Goal: Task Accomplishment & Management: Manage account settings

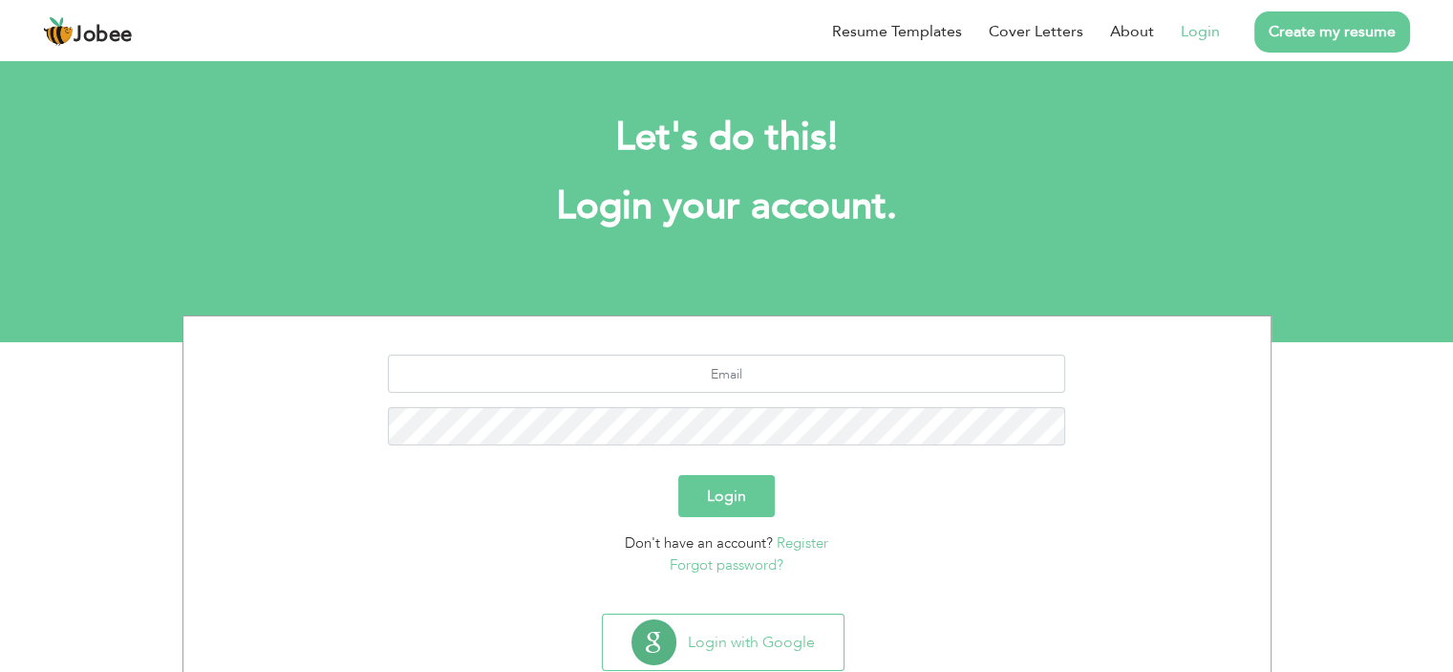
click at [1210, 21] on link "Login" at bounding box center [1200, 31] width 39 height 23
click at [1195, 33] on link "Login" at bounding box center [1200, 31] width 39 height 23
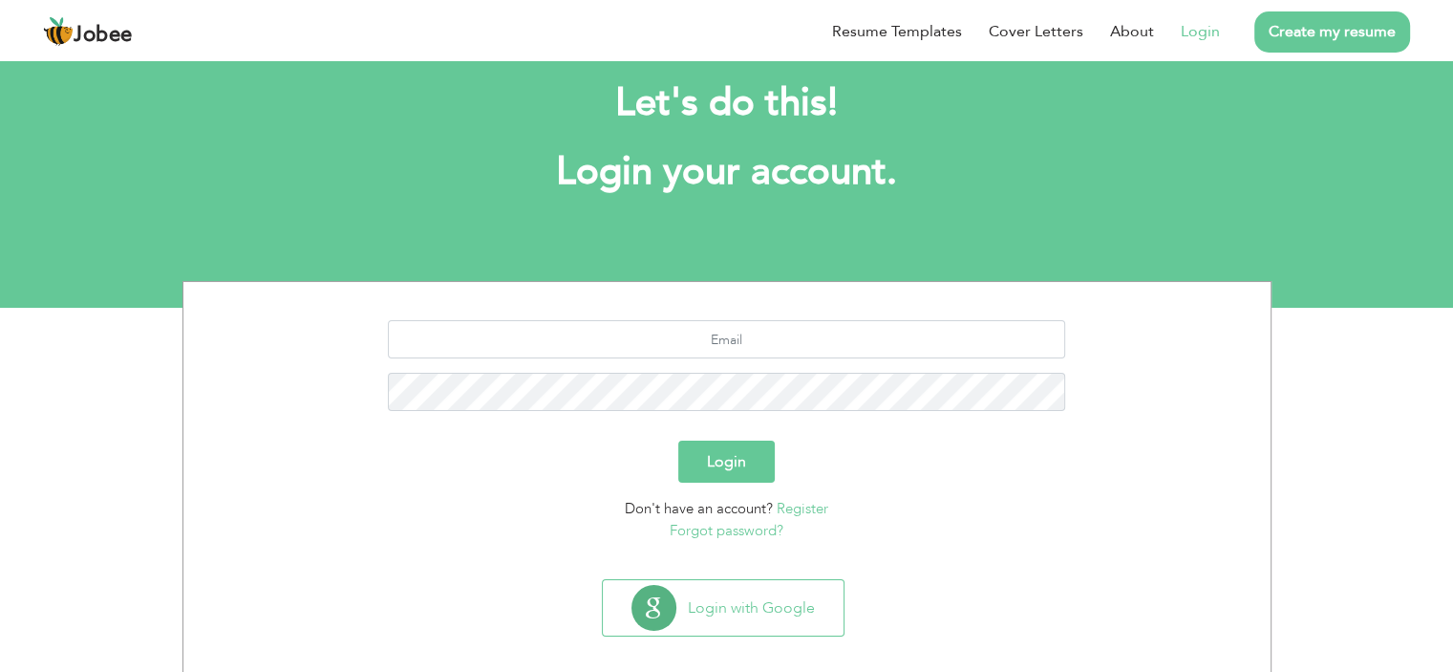
scroll to position [53, 0]
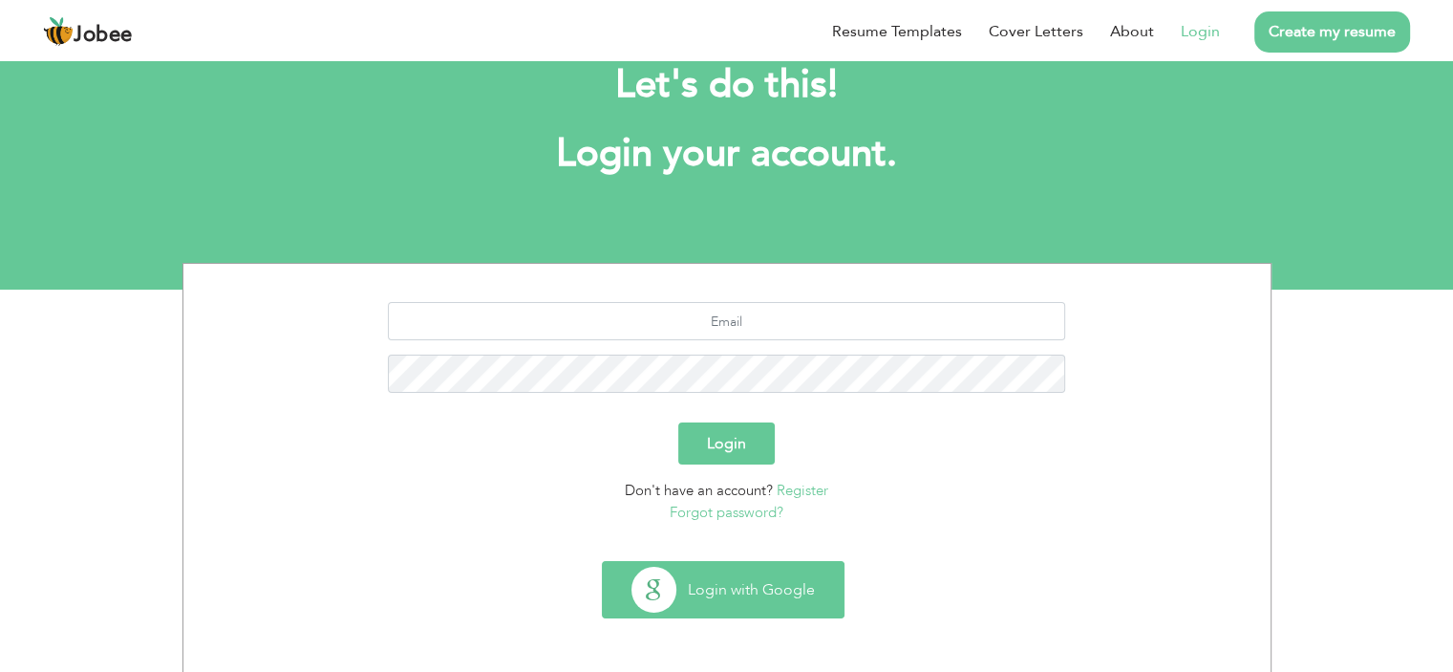
click at [789, 581] on button "Login with Google" at bounding box center [723, 589] width 241 height 55
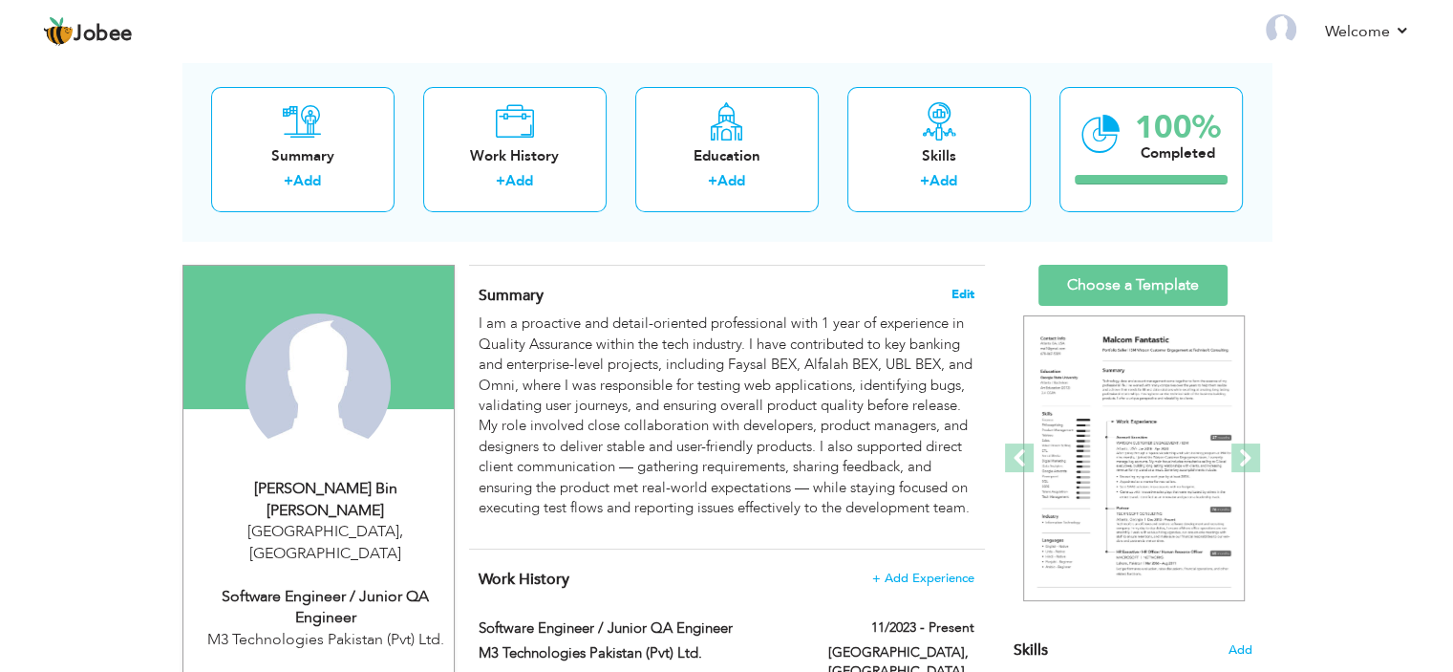
click at [952, 293] on span "Edit" at bounding box center [963, 294] width 23 height 13
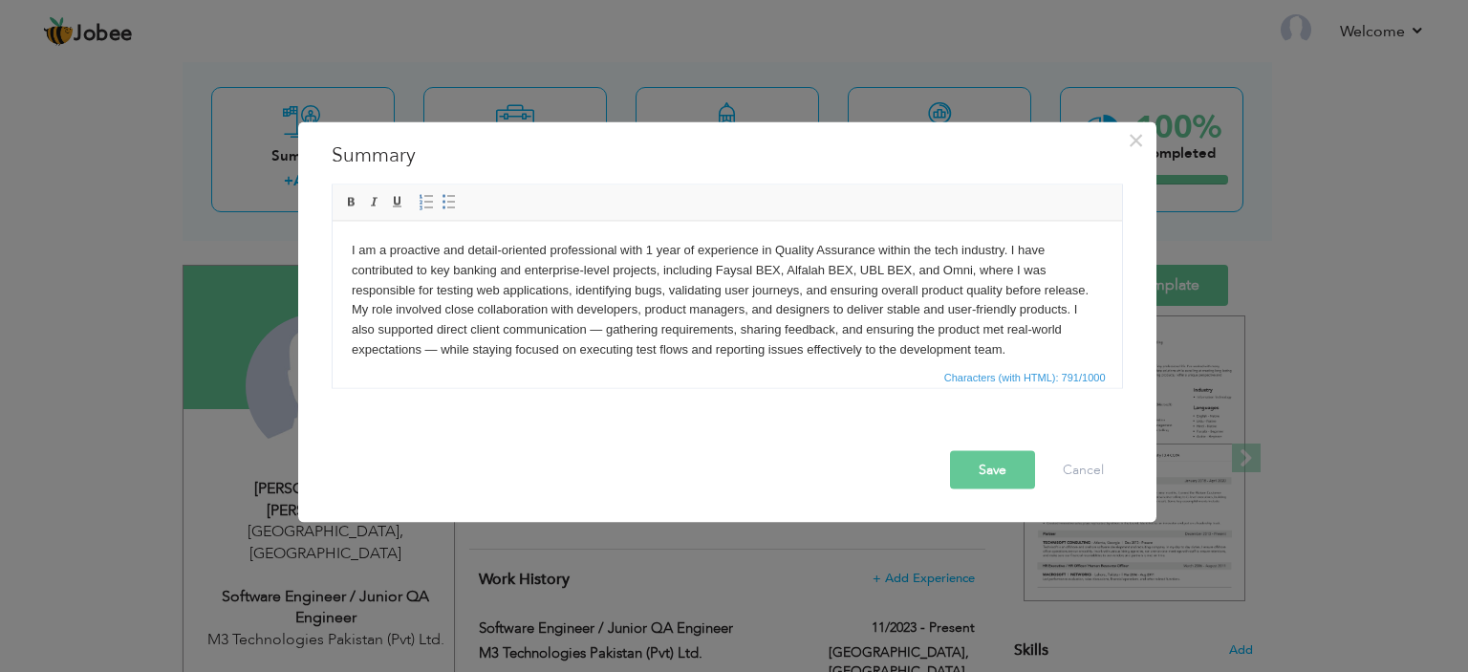
click at [648, 248] on p "I am a proactive and detail-oriented professional with 1 year of experience in …" at bounding box center [726, 299] width 751 height 119
click at [650, 248] on p "I am a proactive and detail-oriented professional with 1 year of experience in …" at bounding box center [726, 299] width 751 height 119
click at [998, 454] on button "Save" at bounding box center [992, 469] width 85 height 38
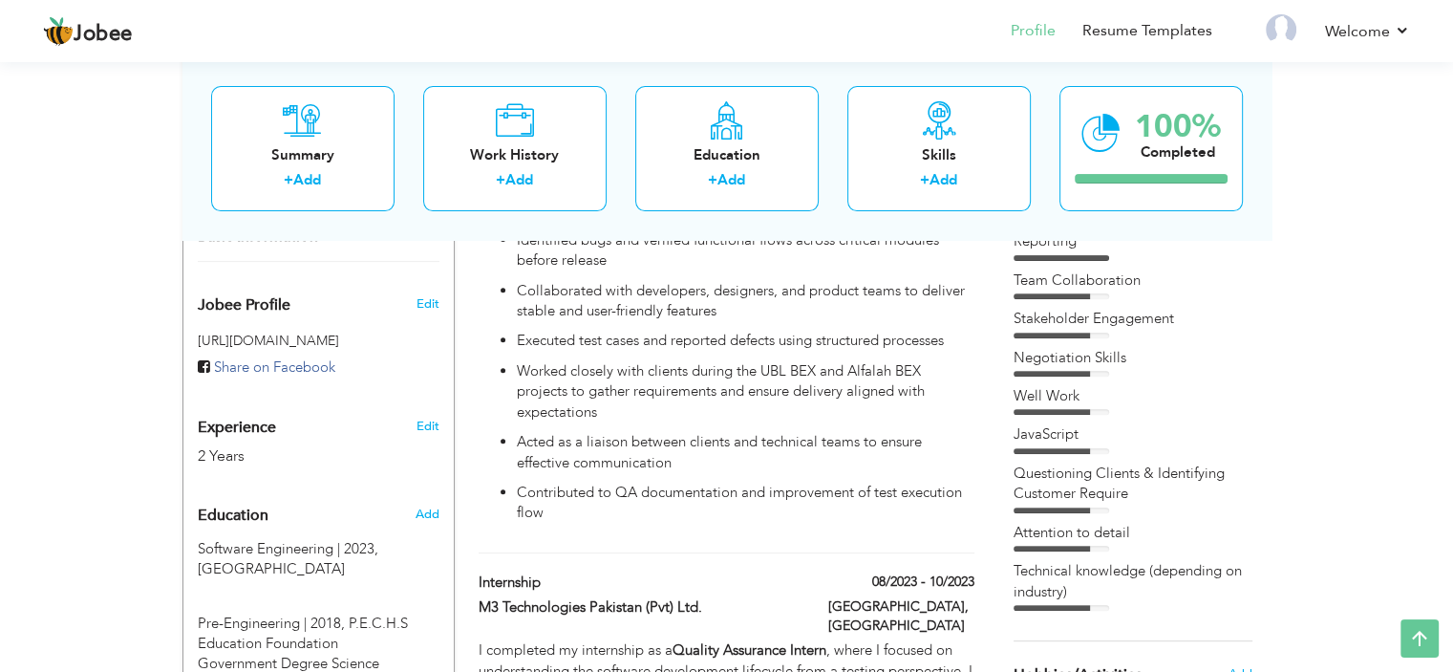
scroll to position [50, 0]
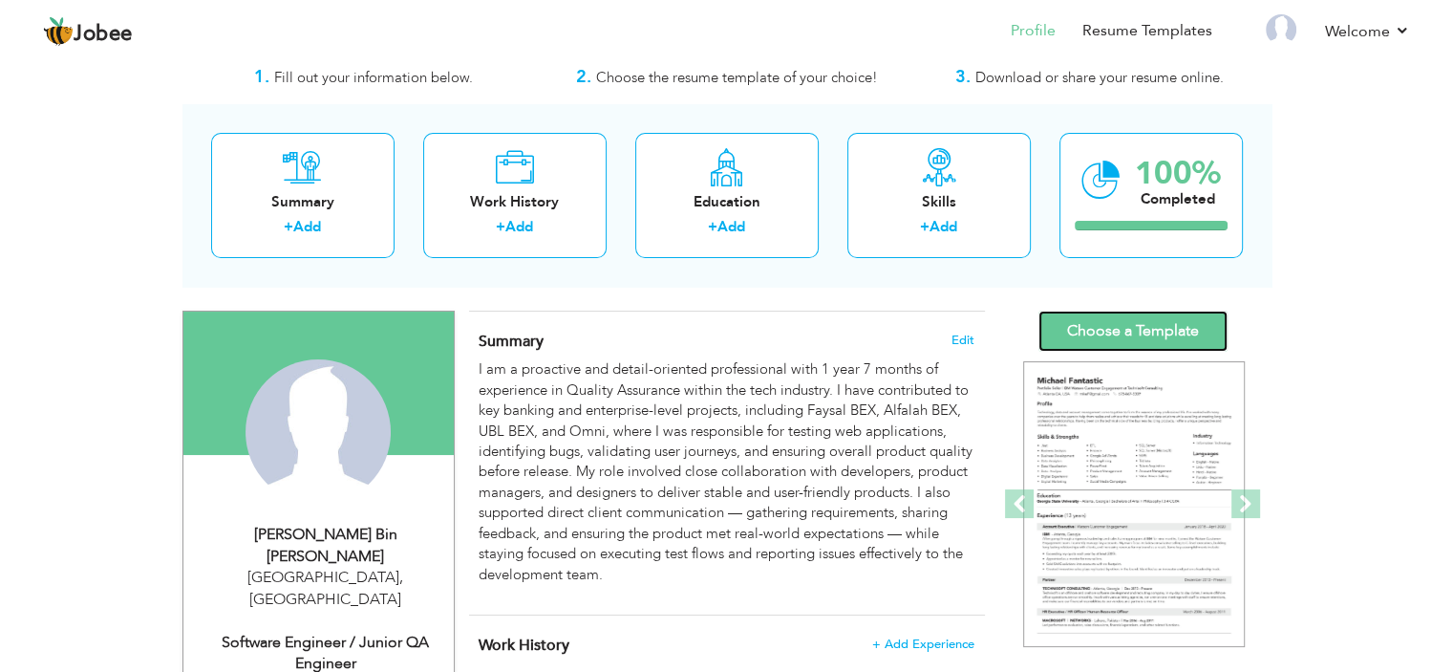
click at [1147, 328] on link "Choose a Template" at bounding box center [1133, 331] width 189 height 41
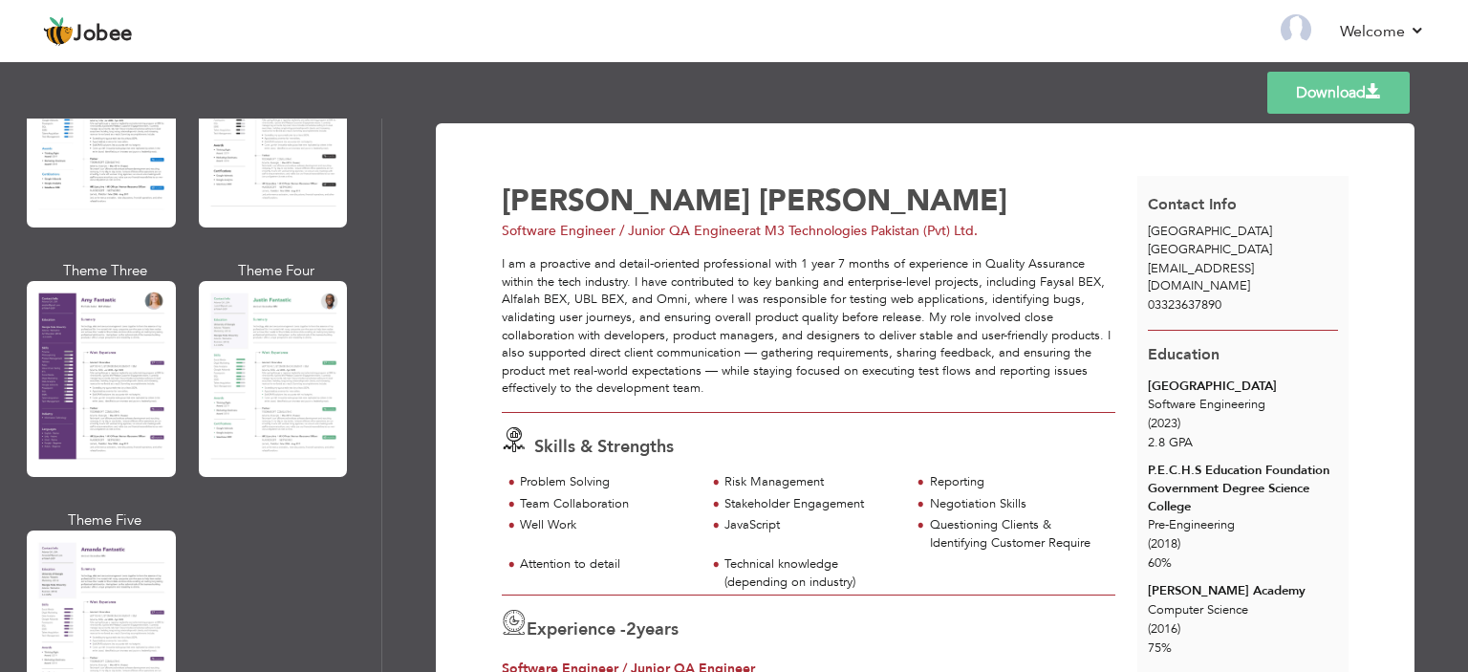
scroll to position [1433, 0]
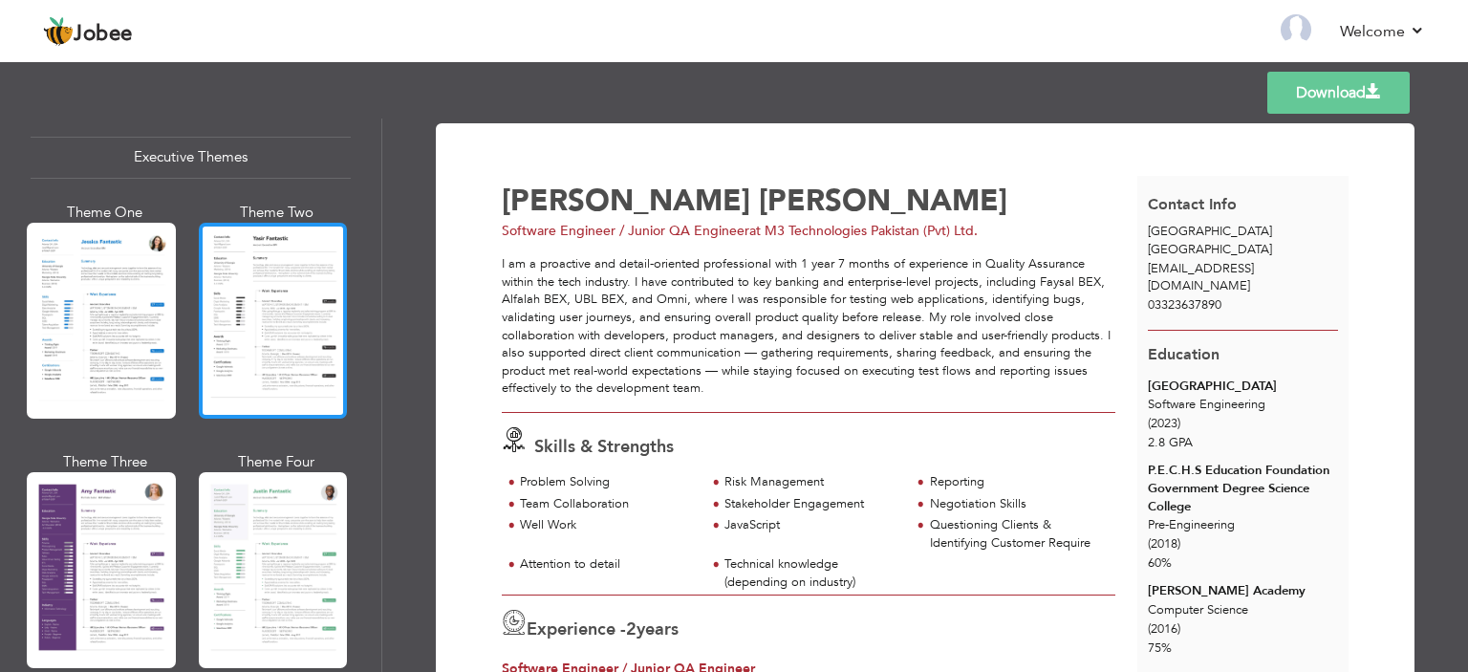
click at [278, 286] on div at bounding box center [273, 321] width 149 height 196
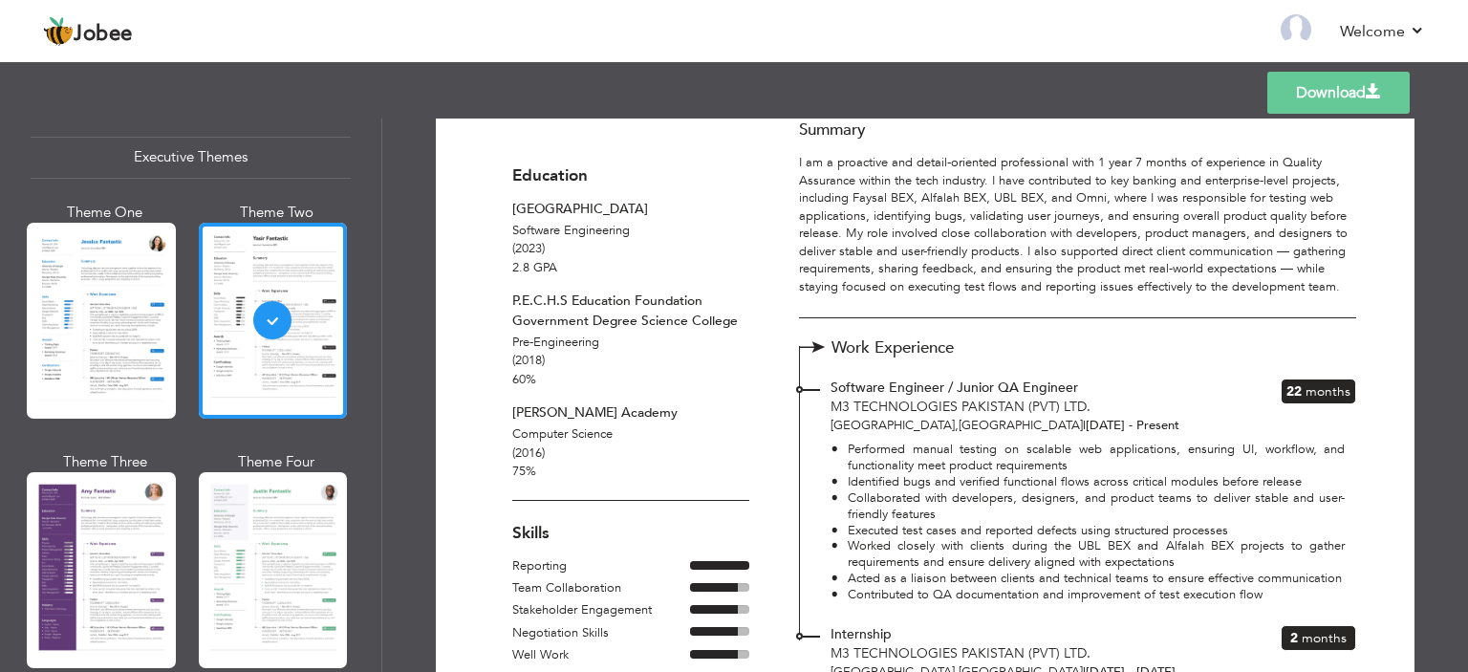
scroll to position [191, 0]
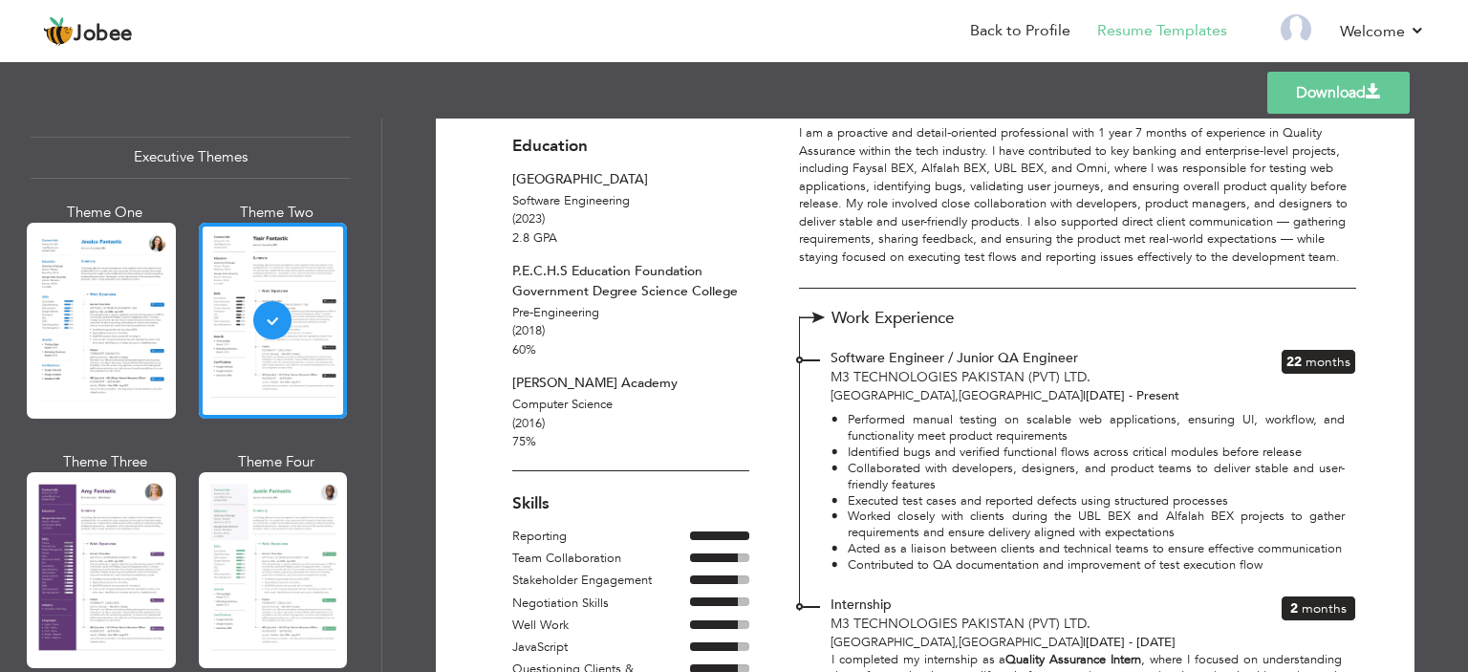
click at [1342, 97] on link "Download" at bounding box center [1338, 93] width 142 height 42
